Goal: Transaction & Acquisition: Download file/media

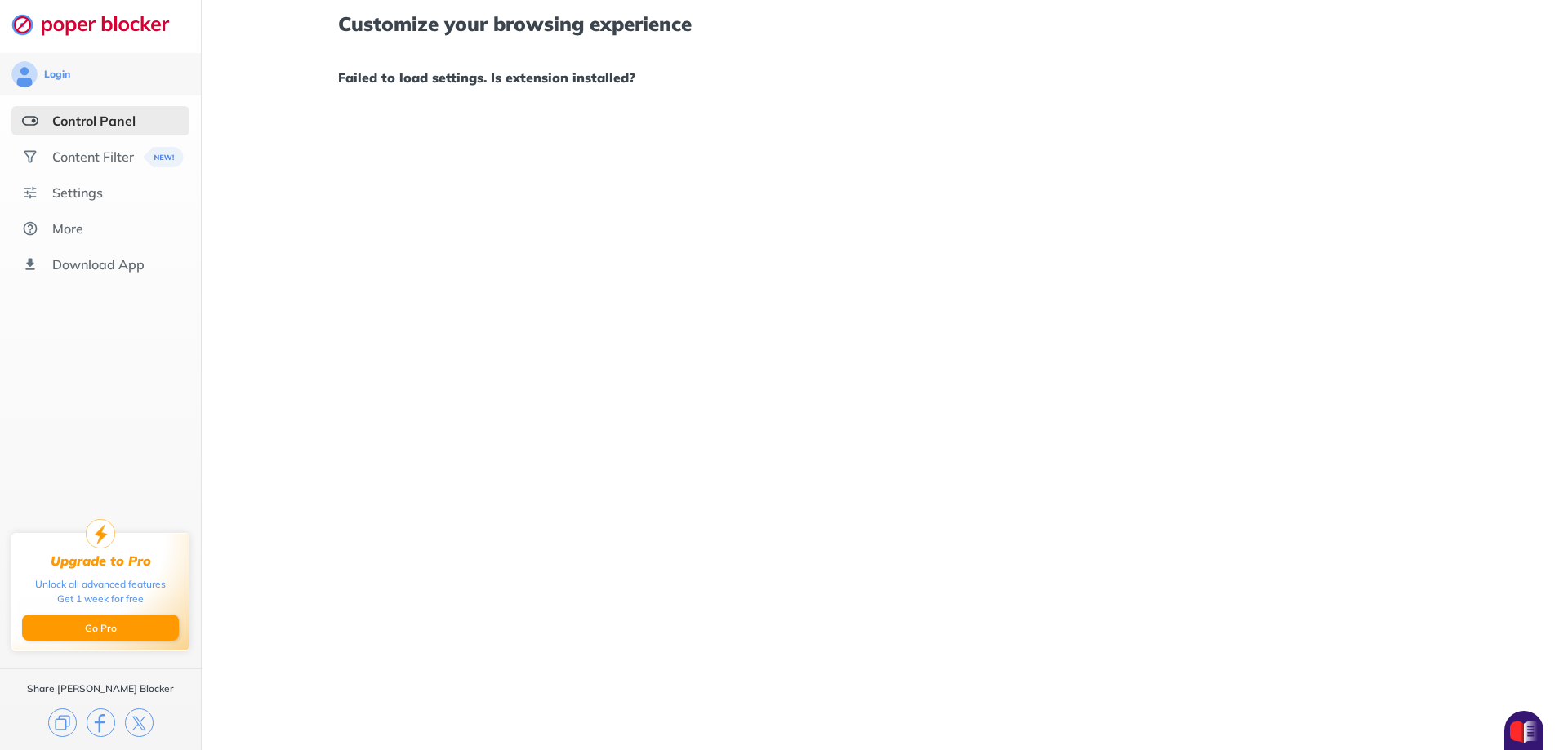
click at [86, 115] on div "Control Panel" at bounding box center [94, 121] width 83 height 17
click at [119, 260] on div "Download App" at bounding box center [99, 264] width 93 height 17
